Goal: Find specific page/section: Find specific page/section

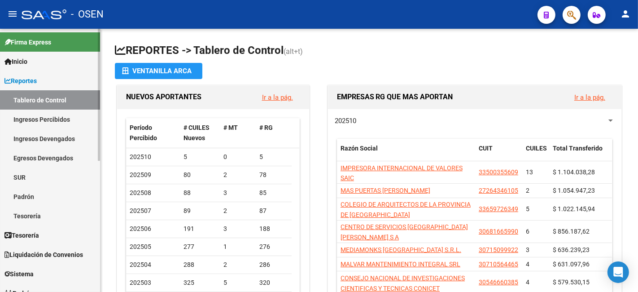
click at [28, 84] on span "Reportes" at bounding box center [20, 81] width 32 height 10
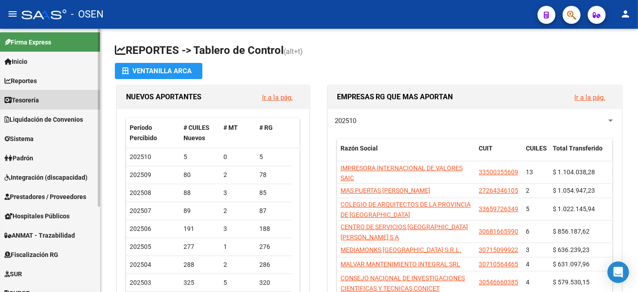
click at [39, 98] on span "Tesorería" at bounding box center [21, 100] width 35 height 10
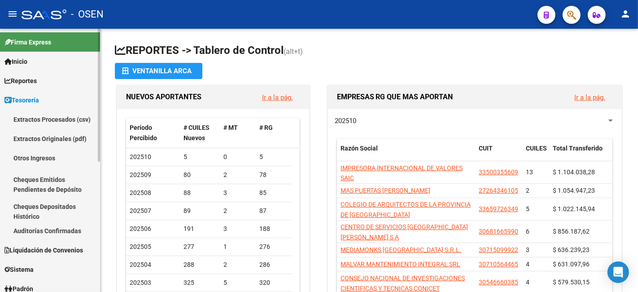
click at [63, 232] on link "Auditorías Confirmadas" at bounding box center [50, 230] width 100 height 19
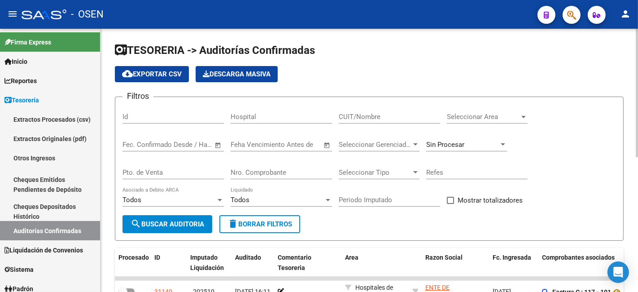
click at [294, 165] on div "Nro. Comprobante" at bounding box center [281, 169] width 101 height 19
click at [301, 170] on input "Nro. Comprobante" at bounding box center [281, 172] width 101 height 8
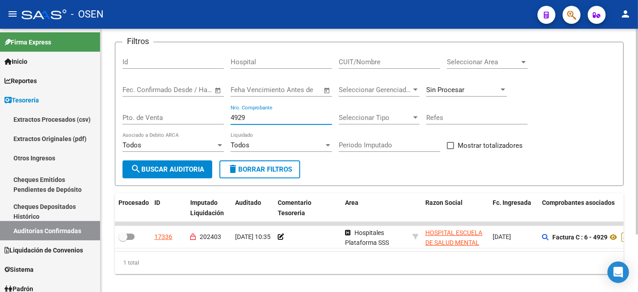
scroll to position [73, 0]
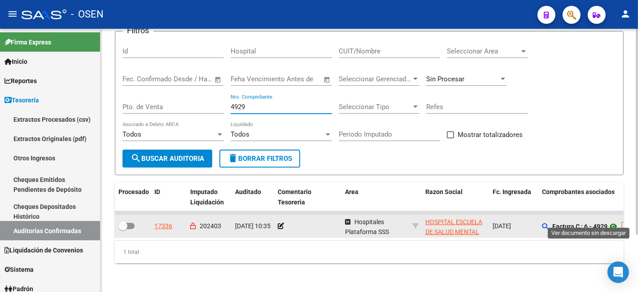
type input "4929"
click at [613, 221] on icon at bounding box center [613, 226] width 12 height 11
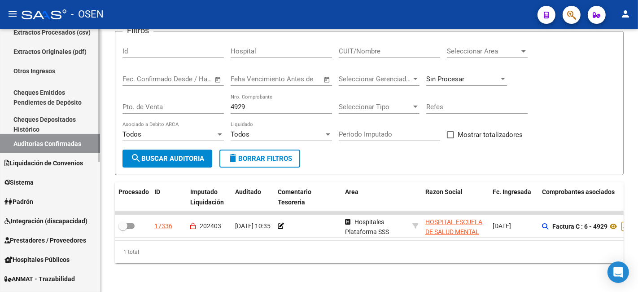
scroll to position [166, 0]
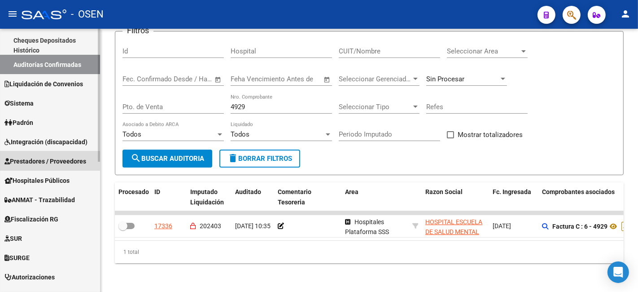
click at [48, 163] on span "Prestadores / Proveedores" at bounding box center [45, 161] width 82 height 10
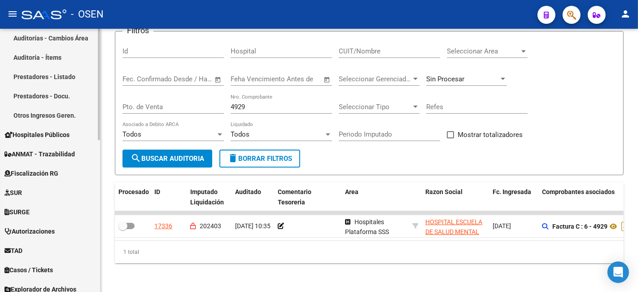
scroll to position [332, 0]
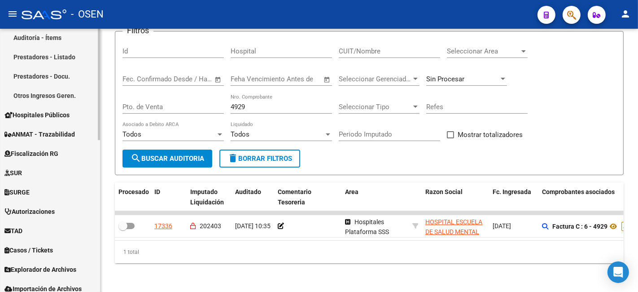
click at [42, 118] on span "Hospitales Públicos" at bounding box center [36, 115] width 65 height 10
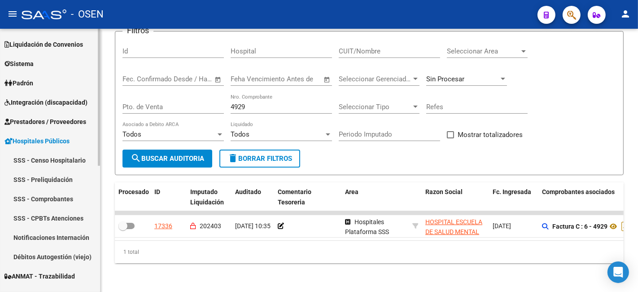
scroll to position [241, 0]
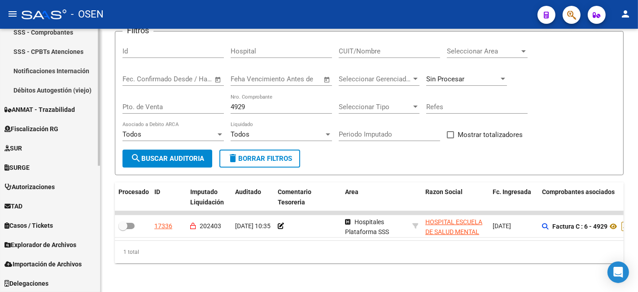
click at [73, 88] on link "Débitos Autogestión (viejo)" at bounding box center [50, 89] width 100 height 19
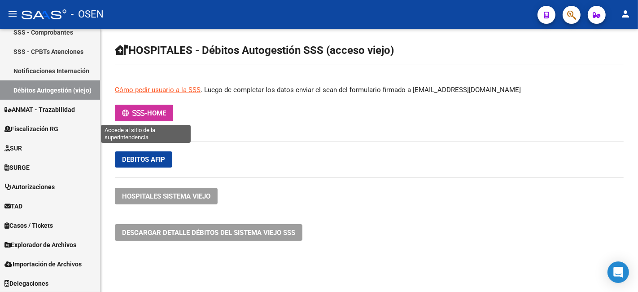
click at [137, 116] on icon at bounding box center [138, 112] width 4 height 7
